Goal: Task Accomplishment & Management: Manage account settings

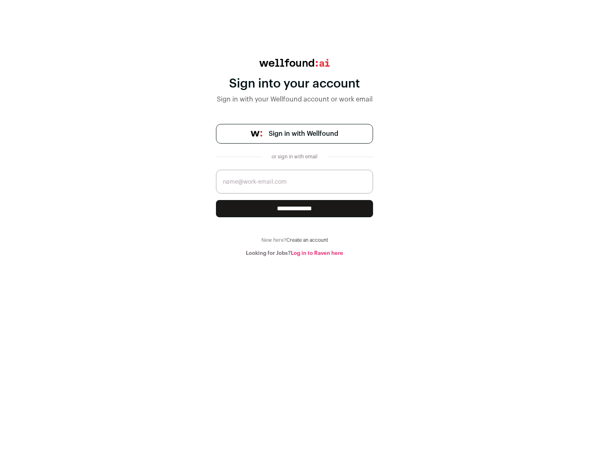
click at [303, 134] on span "Sign in with Wellfound" at bounding box center [304, 134] width 70 height 10
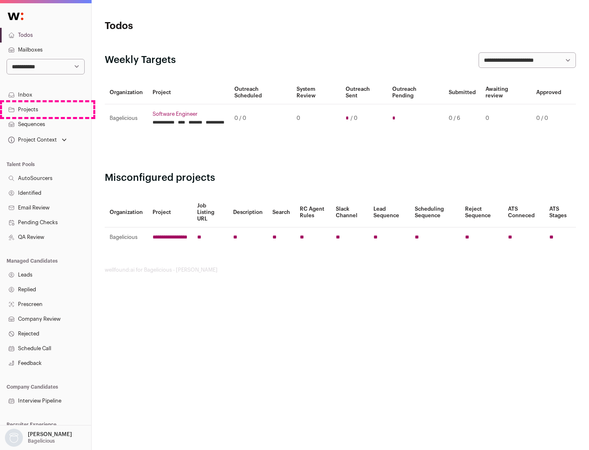
click at [45, 109] on link "Projects" at bounding box center [45, 109] width 91 height 15
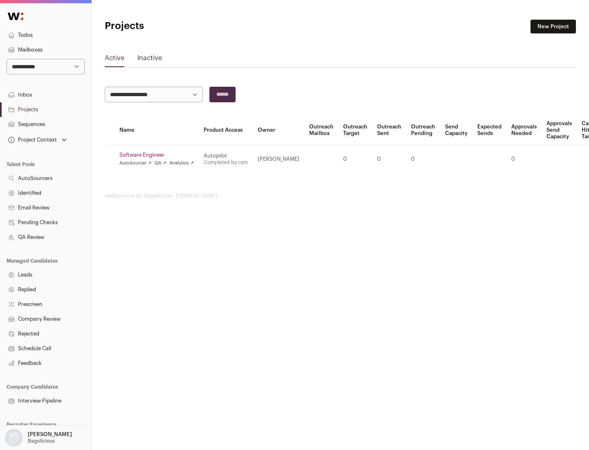
click at [159, 155] on link "Software Engineer" at bounding box center [156, 155] width 74 height 7
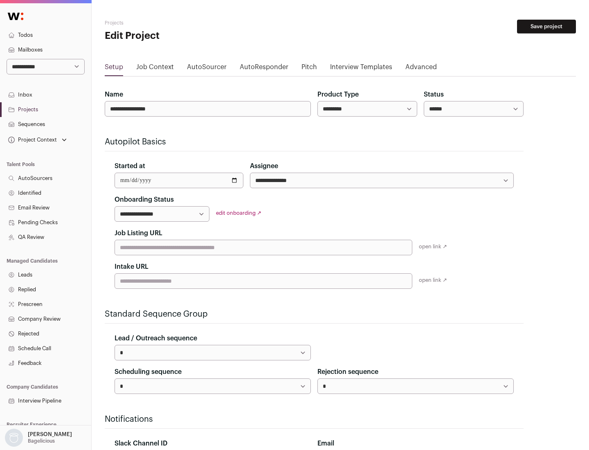
click at [547, 27] on button "Save project" at bounding box center [546, 27] width 59 height 14
